Goal: Transaction & Acquisition: Subscribe to service/newsletter

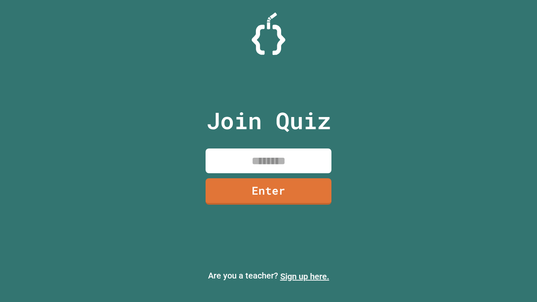
click at [305, 277] on link "Sign up here." at bounding box center [304, 277] width 49 height 10
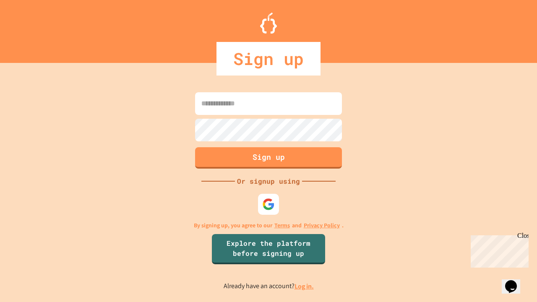
click at [305, 286] on link "Log in." at bounding box center [304, 286] width 19 height 9
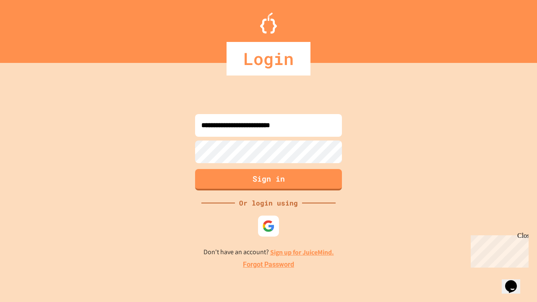
type input "**********"
